Goal: Transaction & Acquisition: Obtain resource

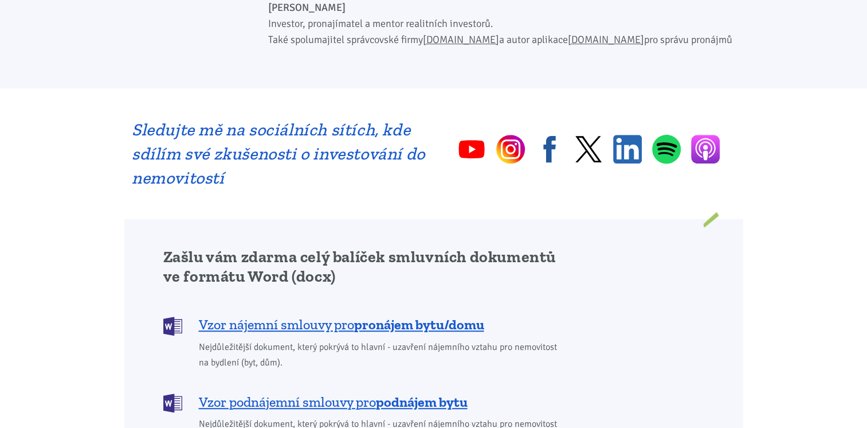
scroll to position [745, 0]
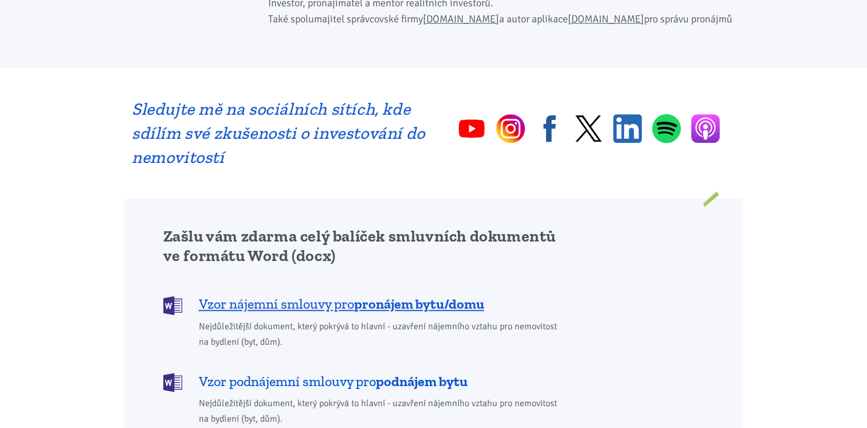
click at [293, 372] on span "Vzor podnájemní smlouvy pro podnájem bytu" at bounding box center [333, 381] width 269 height 18
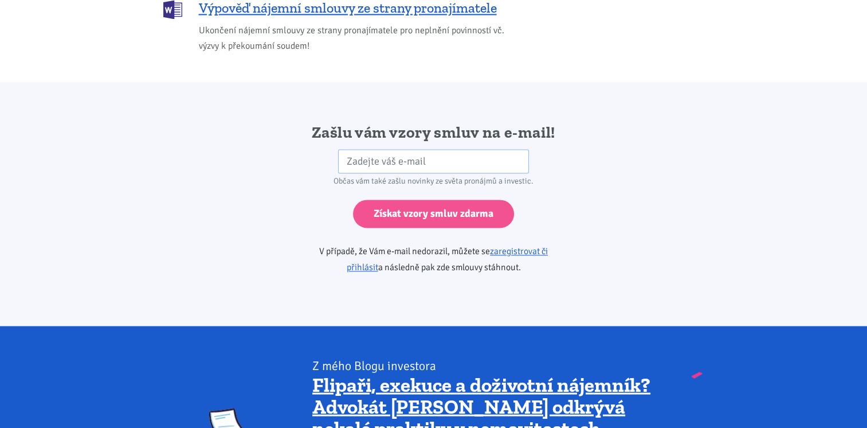
scroll to position [1914, 0]
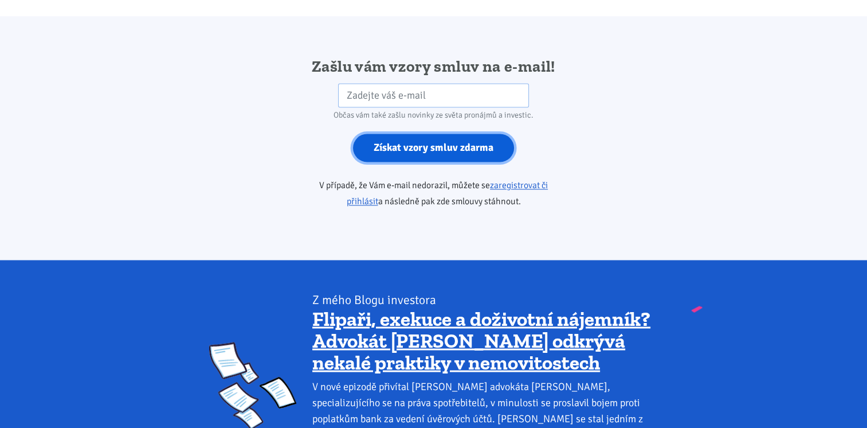
click at [433, 134] on input "Získat vzory smluv zdarma" at bounding box center [433, 148] width 161 height 28
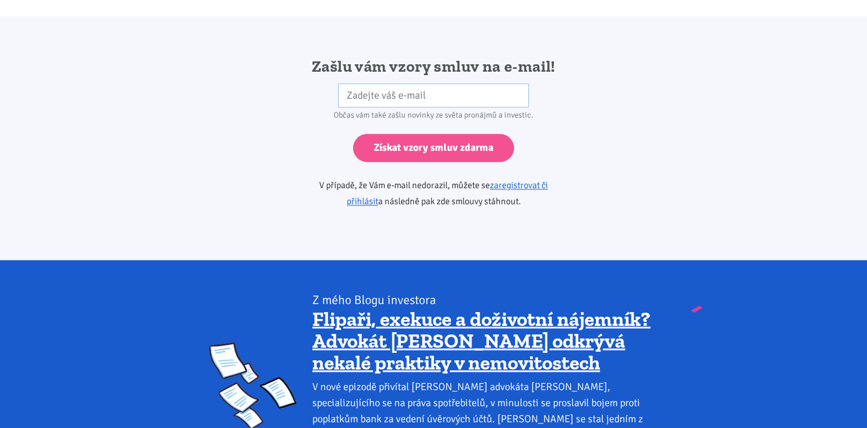
click at [228, 171] on div "Zašlu vám vzory smluv na e-mail! HP Občas vám také zašlu novinky ze světa proná…" at bounding box center [433, 137] width 619 height 163
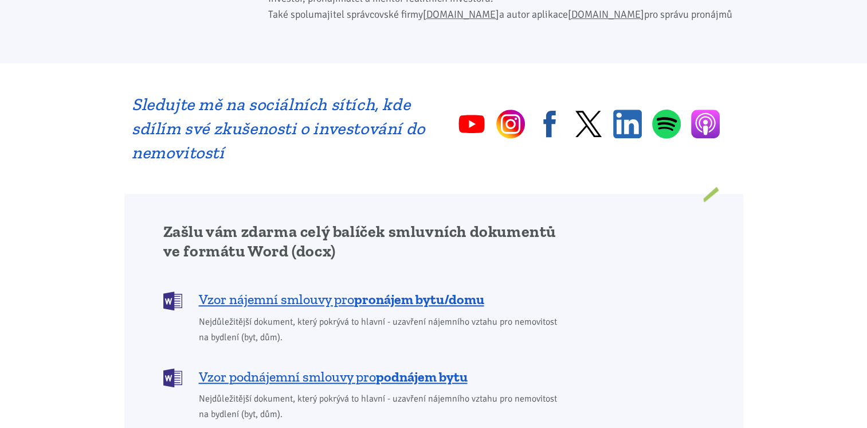
scroll to position [745, 0]
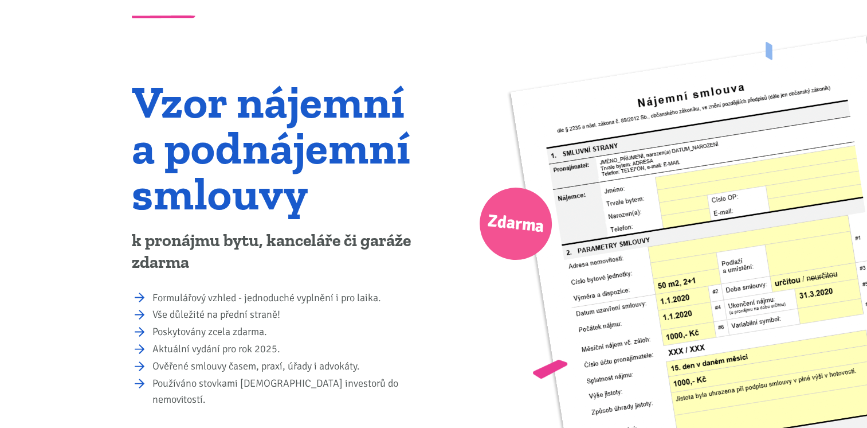
scroll to position [115, 0]
